Goal: Check status: Check status

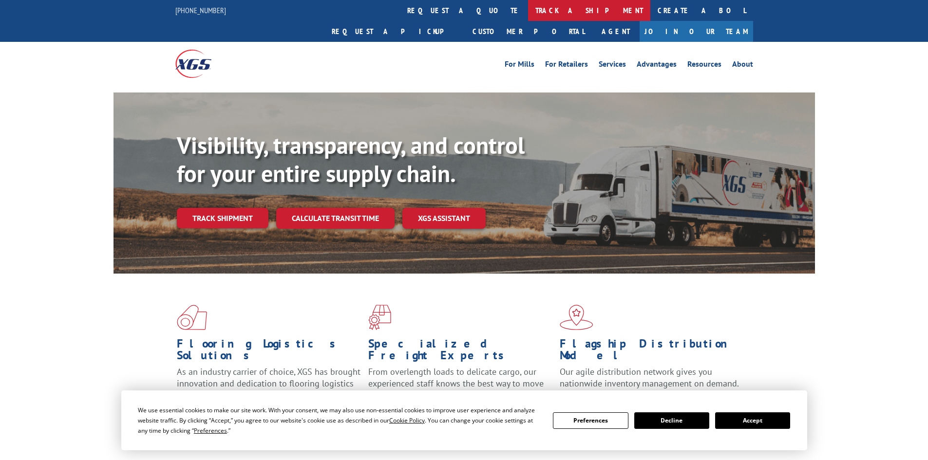
click at [528, 11] on link "track a shipment" at bounding box center [589, 10] width 122 height 21
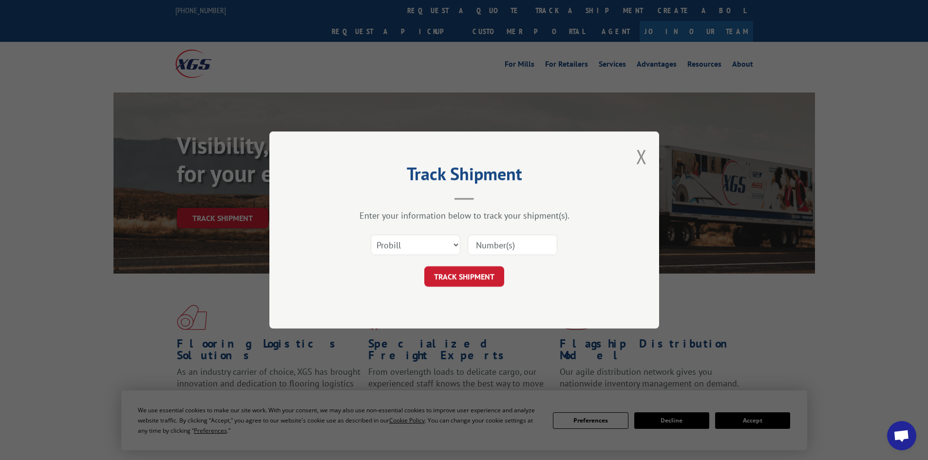
click at [494, 243] on input at bounding box center [513, 245] width 90 height 20
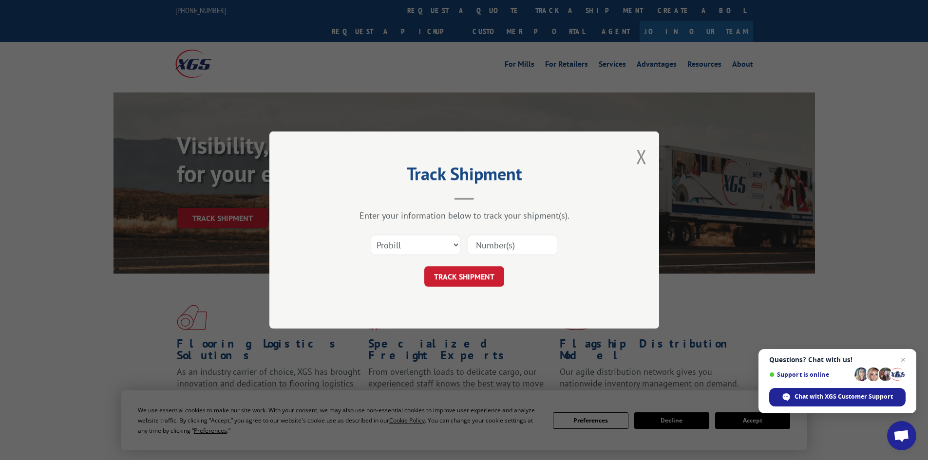
paste input "534844"
type input "534844"
click at [464, 282] on button "TRACK SHIPMENT" at bounding box center [464, 277] width 80 height 20
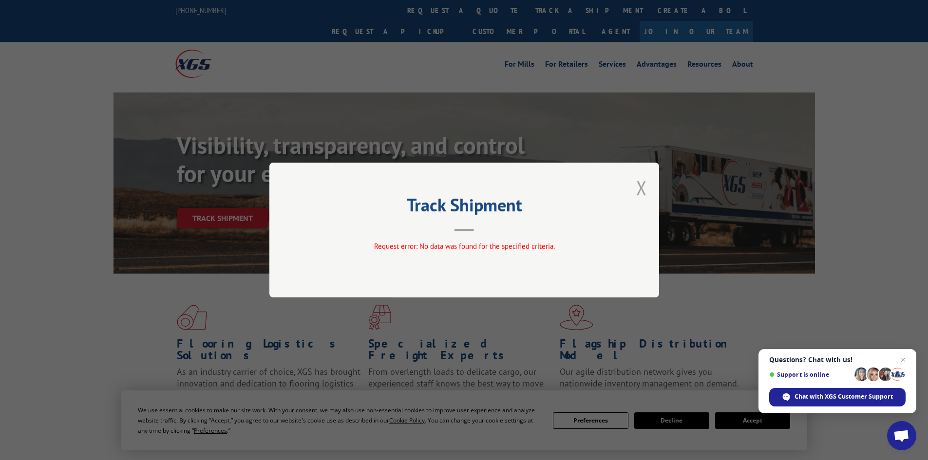
click at [643, 183] on button "Close modal" at bounding box center [641, 188] width 11 height 26
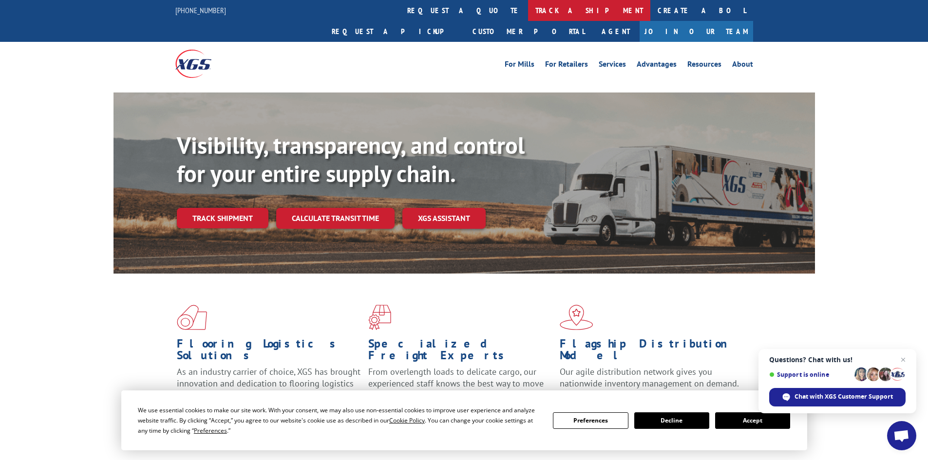
click at [528, 5] on link "track a shipment" at bounding box center [589, 10] width 122 height 21
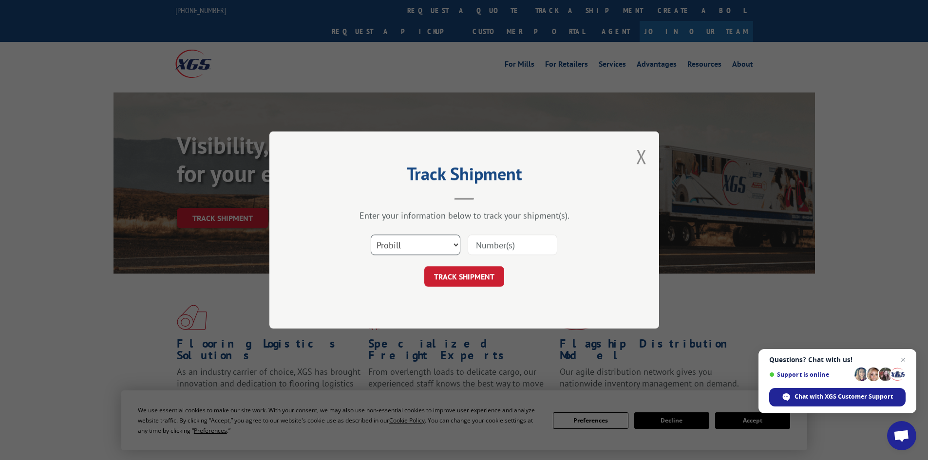
click at [393, 251] on select "Select category... Probill BOL PO" at bounding box center [416, 245] width 90 height 20
select select "bol"
click at [371, 235] on select "Select category... Probill BOL PO" at bounding box center [416, 245] width 90 height 20
click at [501, 245] on input at bounding box center [513, 245] width 90 height 20
paste input "5624146"
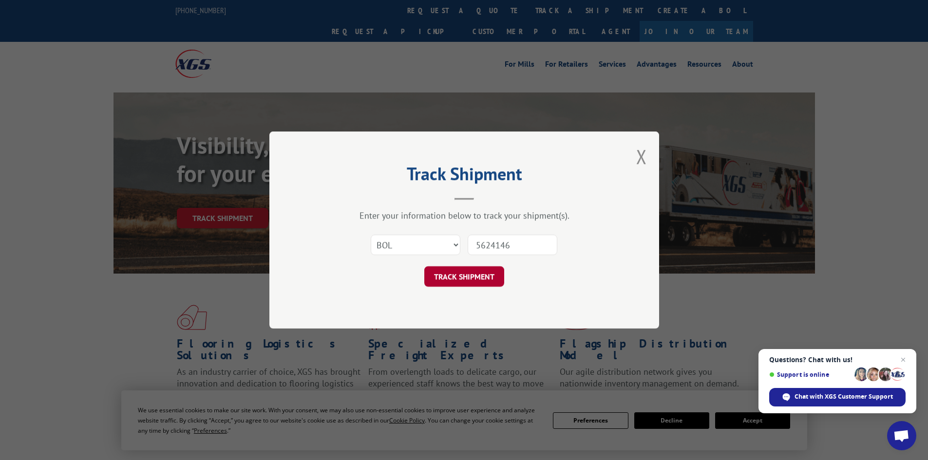
type input "5624146"
click at [456, 277] on button "TRACK SHIPMENT" at bounding box center [464, 277] width 80 height 20
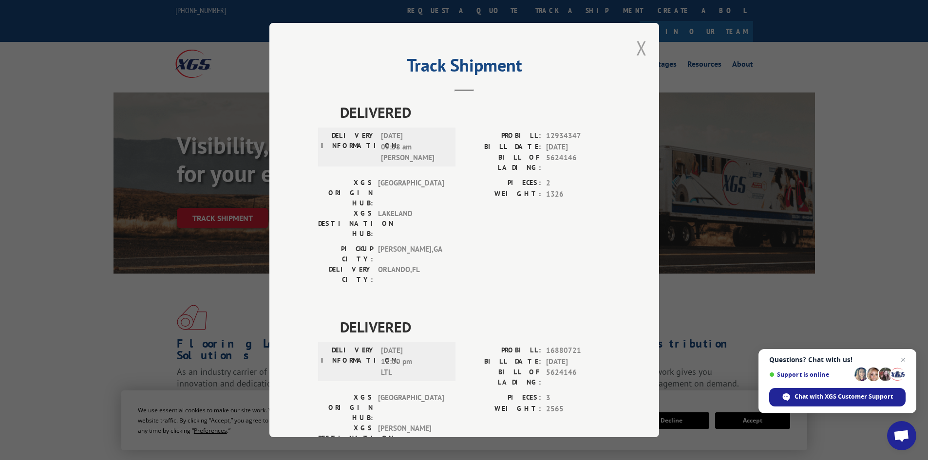
click at [641, 49] on button "Close modal" at bounding box center [641, 48] width 11 height 26
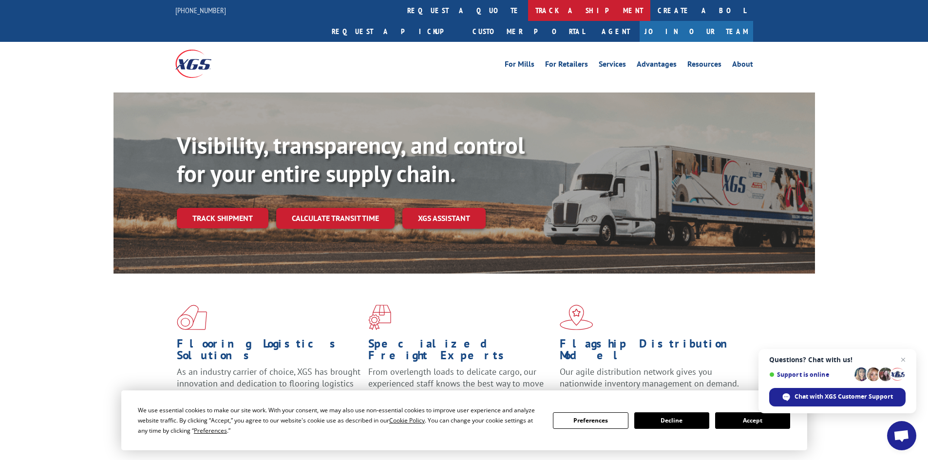
click at [528, 8] on link "track a shipment" at bounding box center [589, 10] width 122 height 21
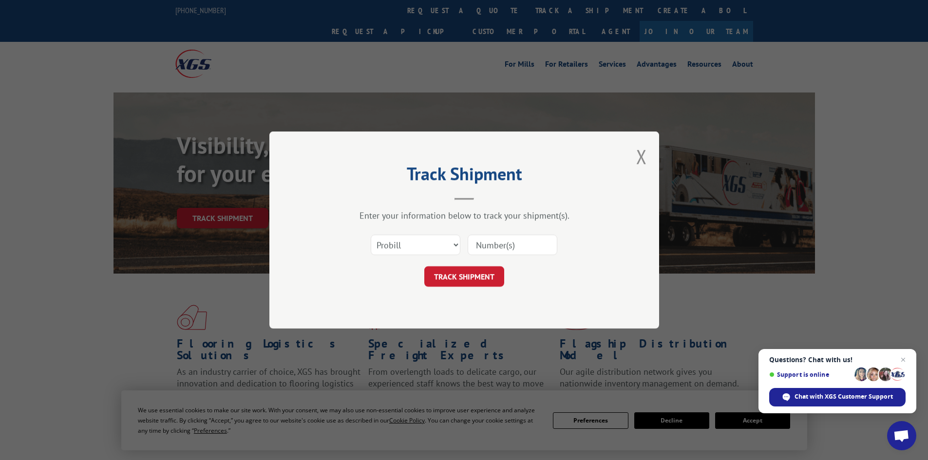
click at [483, 248] on input at bounding box center [513, 245] width 90 height 20
paste input "97501827"
type input "97501827"
click at [456, 278] on button "TRACK SHIPMENT" at bounding box center [464, 277] width 80 height 20
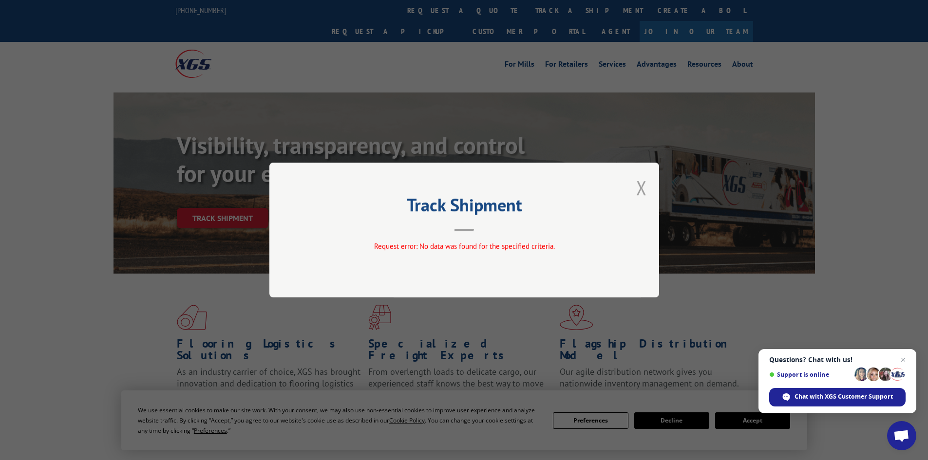
click at [644, 190] on button "Close modal" at bounding box center [641, 188] width 11 height 26
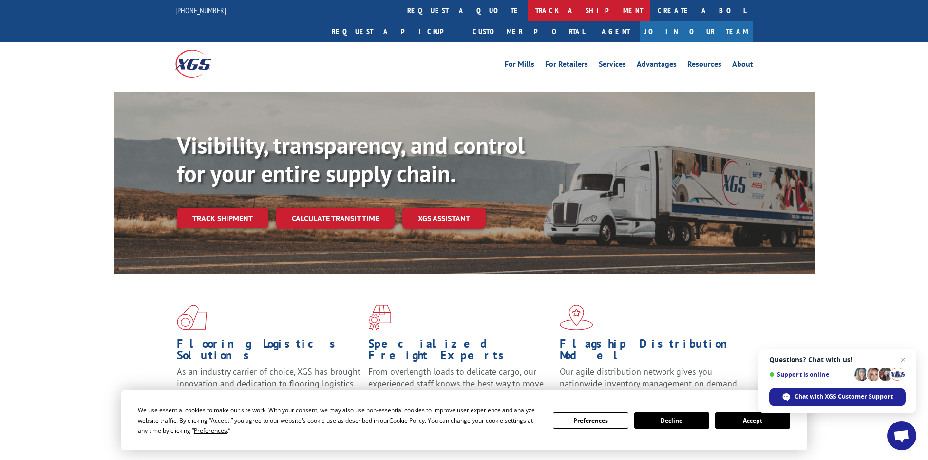
click at [528, 10] on link "track a shipment" at bounding box center [589, 10] width 122 height 21
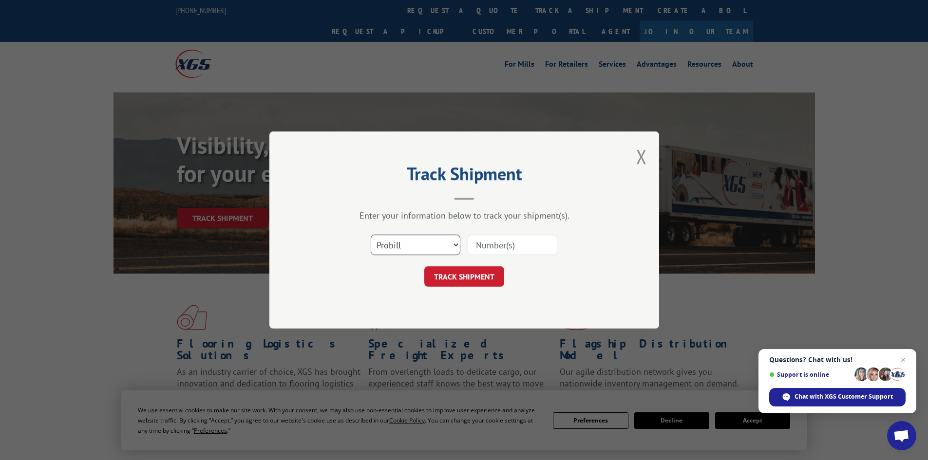
click at [427, 250] on select "Select category... Probill BOL PO" at bounding box center [416, 245] width 90 height 20
select select "bol"
click at [371, 235] on select "Select category... Probill BOL PO" at bounding box center [416, 245] width 90 height 20
click at [478, 240] on input at bounding box center [513, 245] width 90 height 20
paste input "97501827"
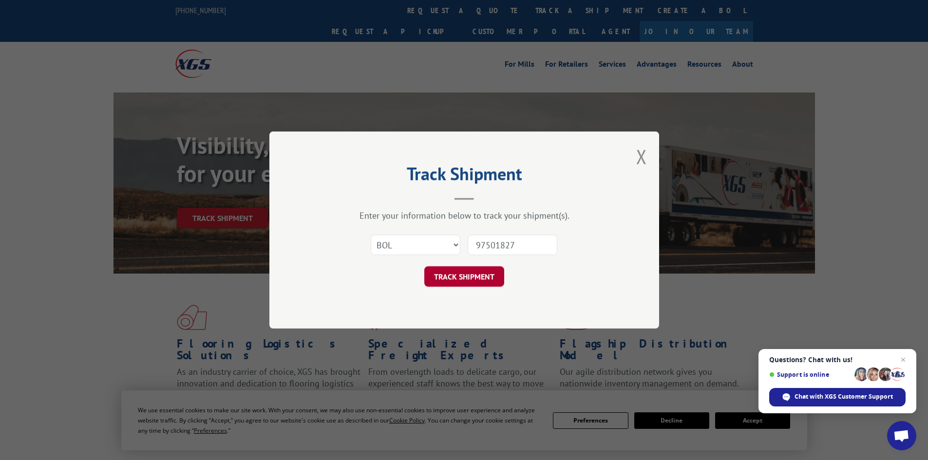
type input "97501827"
click at [466, 278] on button "TRACK SHIPMENT" at bounding box center [464, 277] width 80 height 20
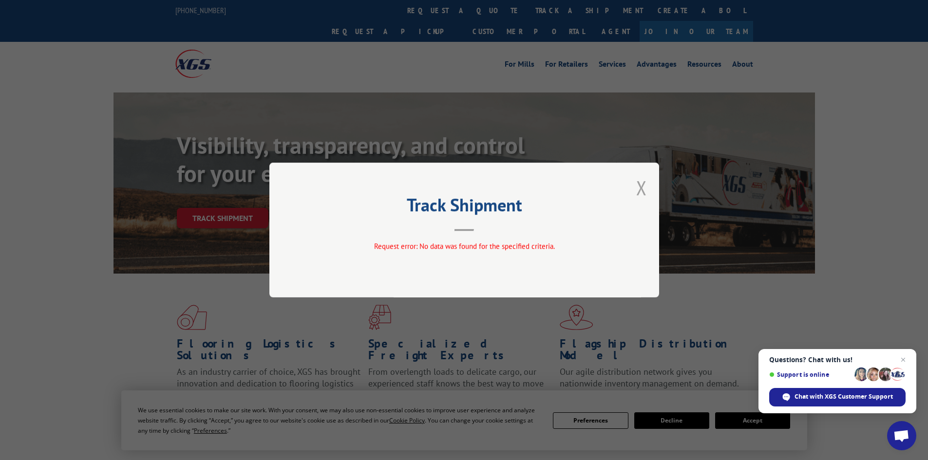
click at [638, 190] on button "Close modal" at bounding box center [641, 188] width 11 height 26
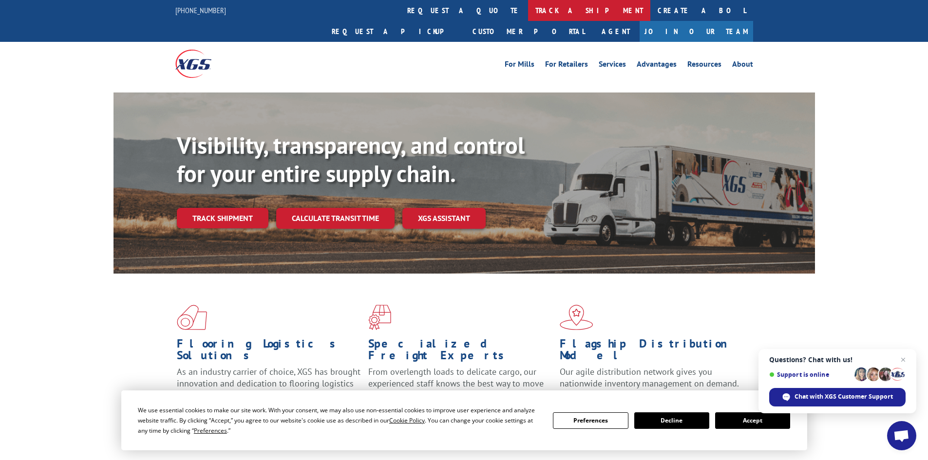
click at [528, 7] on link "track a shipment" at bounding box center [589, 10] width 122 height 21
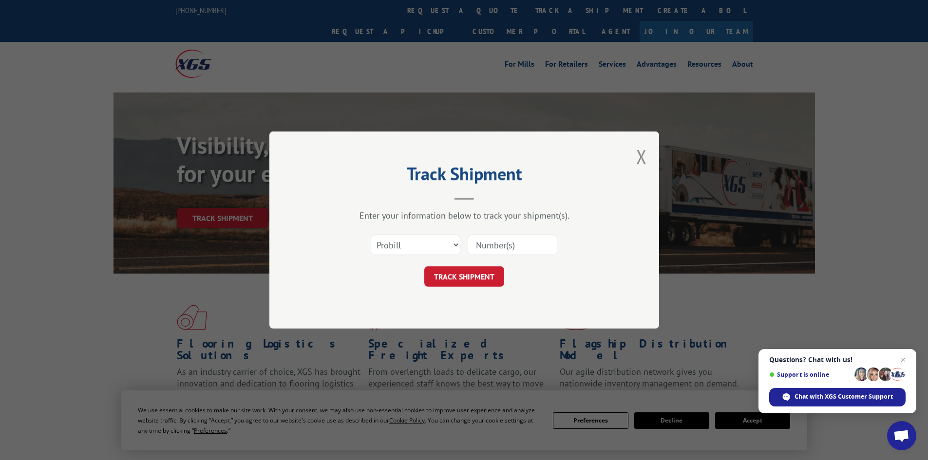
click at [477, 243] on input at bounding box center [513, 245] width 90 height 20
paste input "17523705"
type input "17523705"
click at [480, 280] on button "TRACK SHIPMENT" at bounding box center [464, 277] width 80 height 20
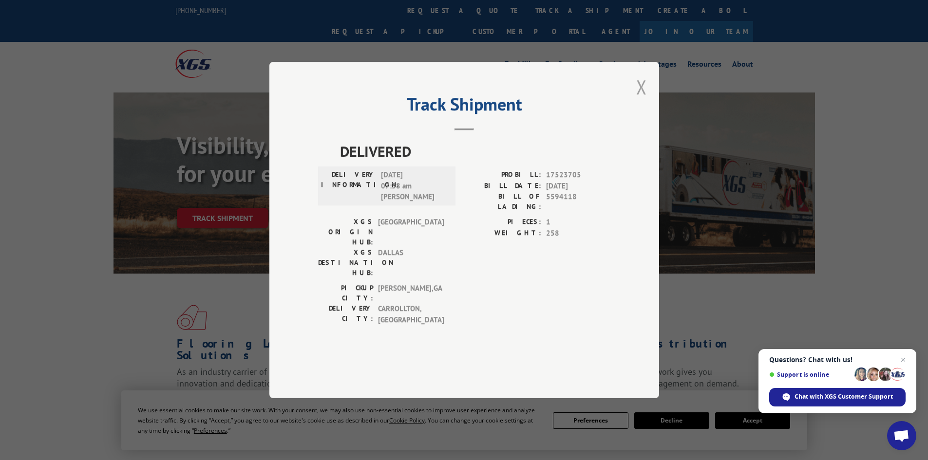
click at [642, 100] on button "Close modal" at bounding box center [641, 87] width 11 height 26
